Goal: Information Seeking & Learning: Compare options

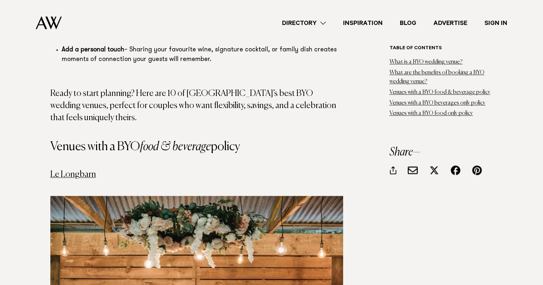
scroll to position [1023, 0]
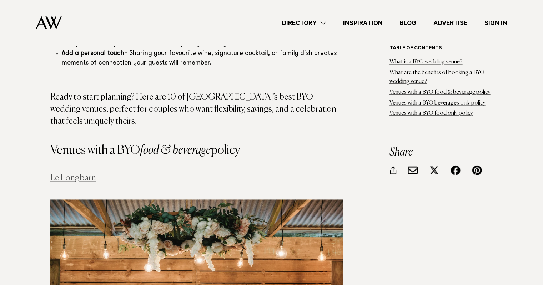
click at [76, 174] on link "Le Longbarn" at bounding box center [73, 178] width 46 height 9
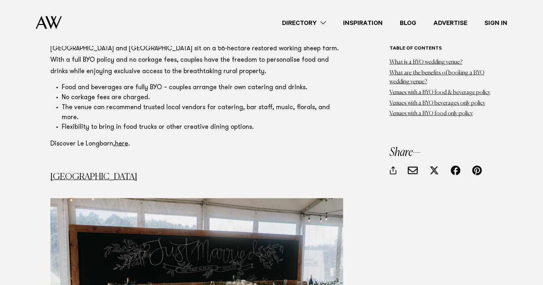
scroll to position [1410, 0]
click at [88, 172] on link "[GEOGRAPHIC_DATA]" at bounding box center [93, 176] width 87 height 9
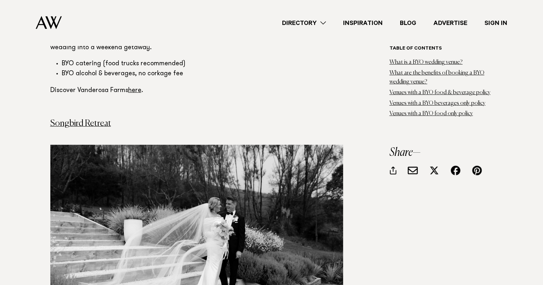
scroll to position [2189, 0]
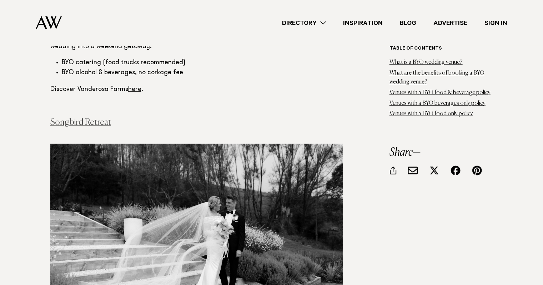
click at [95, 118] on link "Songbird Retreat" at bounding box center [80, 122] width 61 height 9
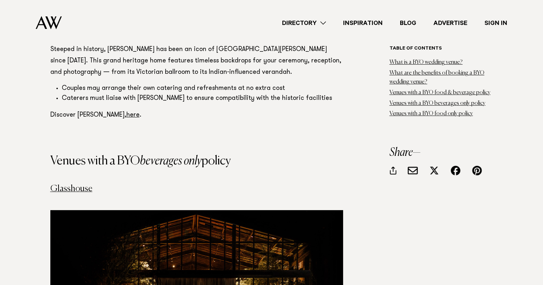
scroll to position [2858, 0]
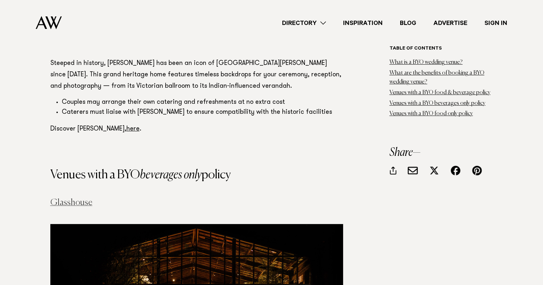
click at [69, 199] on link "Glasshouse" at bounding box center [71, 203] width 42 height 9
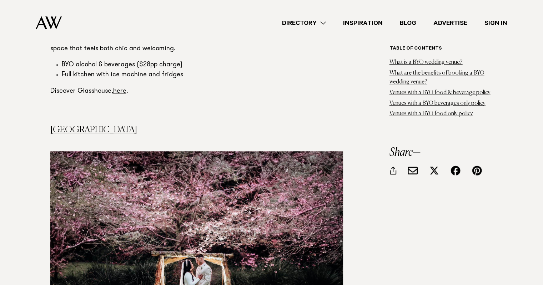
scroll to position [3271, 0]
click at [89, 126] on link "Kumeu Valley Estate" at bounding box center [93, 130] width 87 height 9
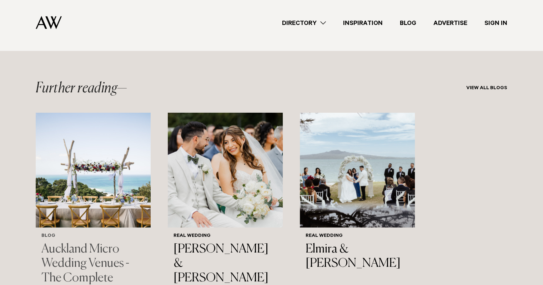
scroll to position [4628, 0]
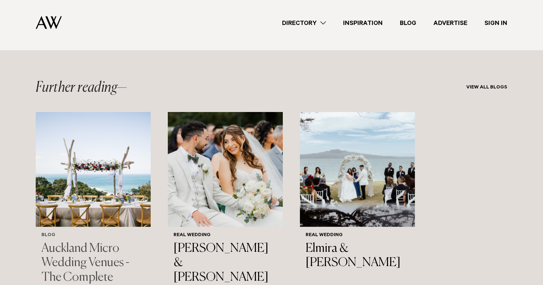
click at [90, 242] on h3 "Auckland Micro Wedding Venues - The Complete Guide" at bounding box center [93, 271] width 104 height 58
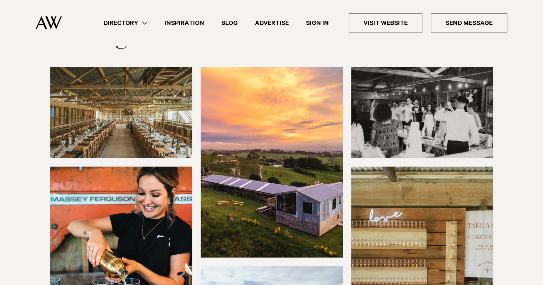
scroll to position [64, 0]
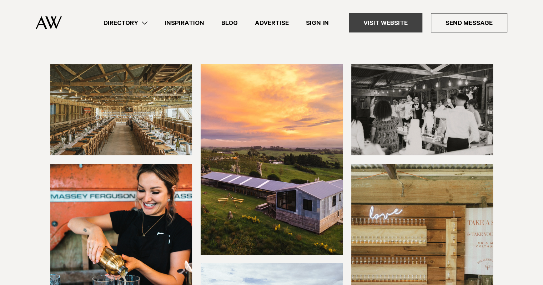
click at [388, 23] on link "Visit Website" at bounding box center [386, 22] width 74 height 19
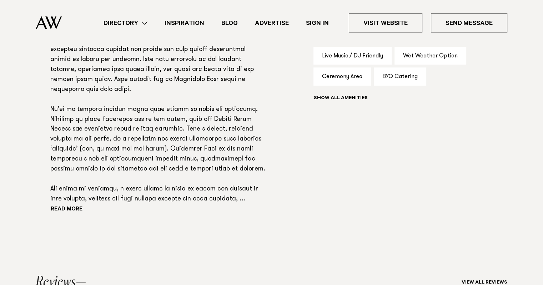
scroll to position [516, 0]
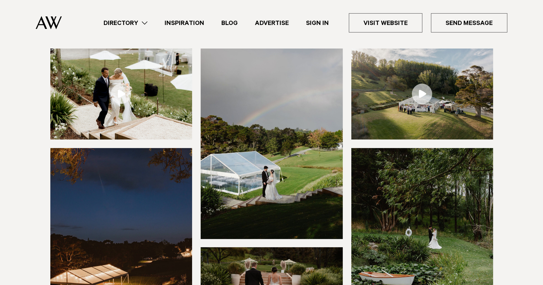
scroll to position [106, 0]
click at [377, 24] on link "Visit Website" at bounding box center [386, 22] width 74 height 19
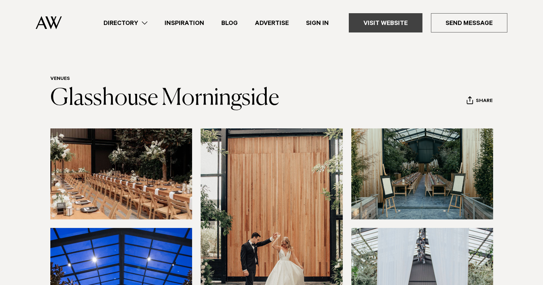
click at [377, 26] on link "Visit Website" at bounding box center [386, 22] width 74 height 19
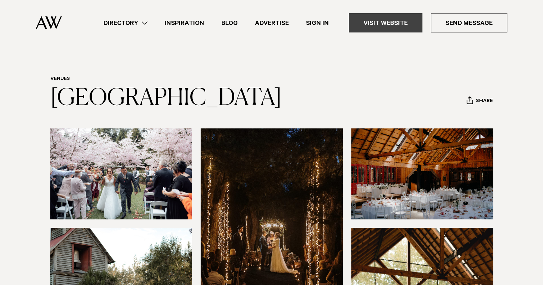
click at [388, 21] on link "Visit Website" at bounding box center [386, 22] width 74 height 19
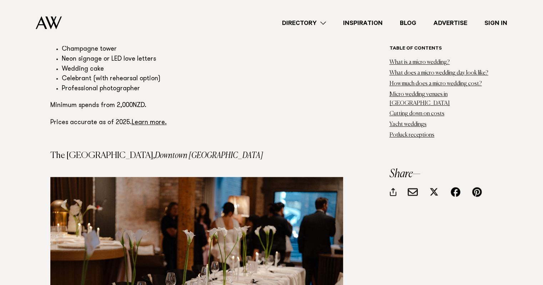
scroll to position [6189, 0]
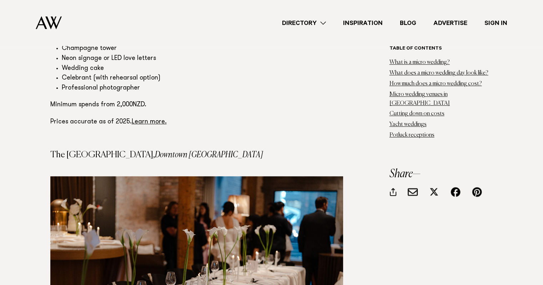
click at [176, 216] on img at bounding box center [196, 273] width 293 height 195
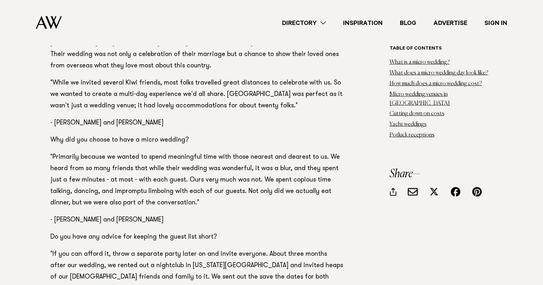
scroll to position [6984, 0]
